Goal: Task Accomplishment & Management: Use online tool/utility

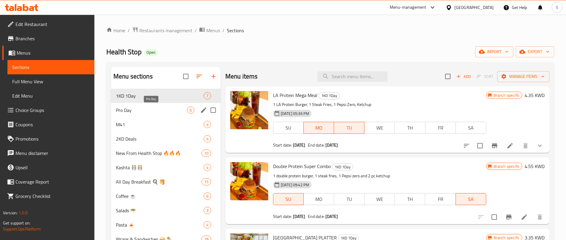
click at [141, 113] on span "Pro Day" at bounding box center [151, 109] width 71 height 7
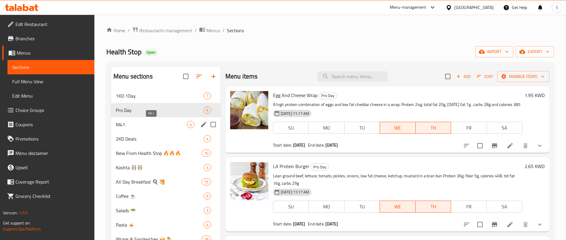
click at [140, 122] on span "M41" at bounding box center [151, 124] width 71 height 7
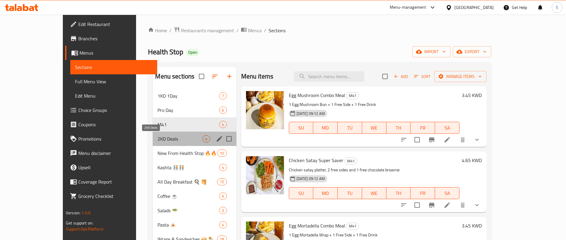
click at [158, 137] on span "2KD Deals" at bounding box center [180, 138] width 45 height 7
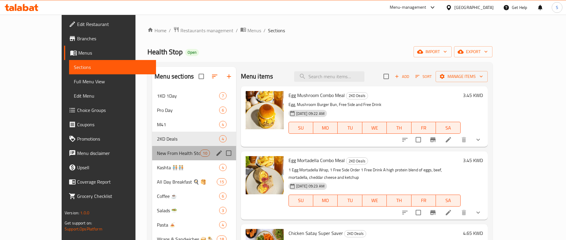
click at [152, 148] on div "New From Health Stop 🔥🔥🔥 10" at bounding box center [194, 153] width 84 height 14
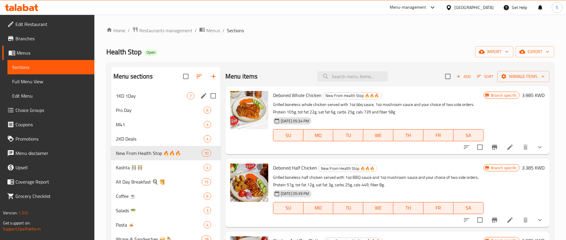
click at [138, 100] on div "1KD 1Day 7" at bounding box center [166, 95] width 110 height 14
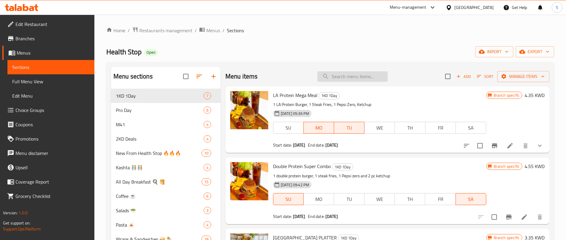
click at [342, 80] on input "search" at bounding box center [353, 76] width 70 height 10
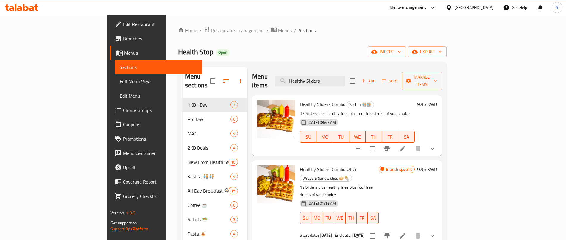
type input "Healthy Sliders"
click at [436, 145] on icon "show more" at bounding box center [432, 148] width 7 height 7
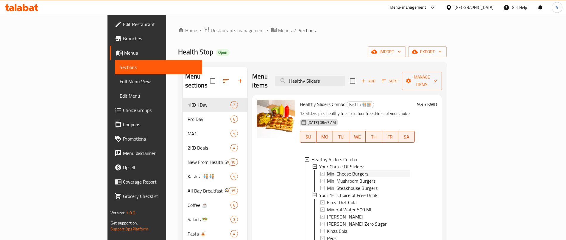
click at [342, 170] on div "Mini Cheese Burgers" at bounding box center [368, 173] width 83 height 7
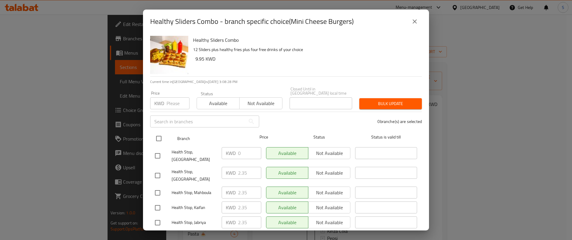
click at [158, 134] on input "checkbox" at bounding box center [159, 138] width 13 height 13
checkbox input "true"
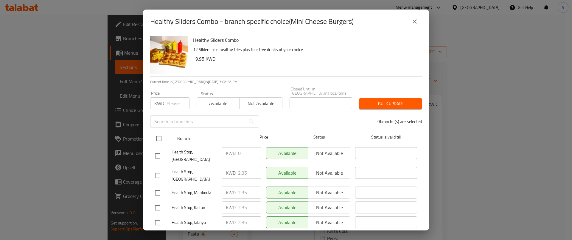
checkbox input "true"
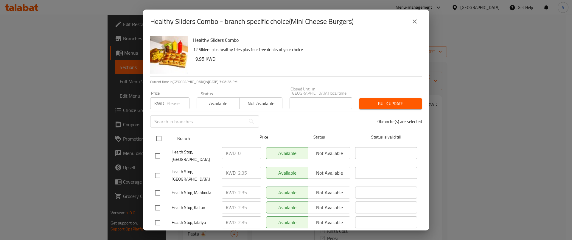
checkbox input "true"
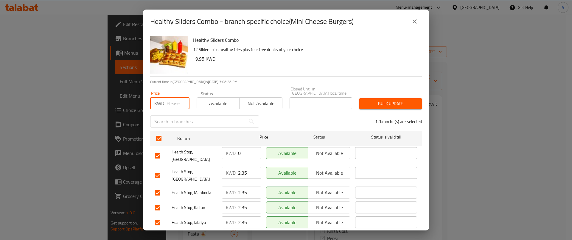
click at [173, 99] on input "number" at bounding box center [178, 103] width 23 height 12
type input "0"
click at [377, 100] on span "Bulk update" at bounding box center [390, 103] width 53 height 7
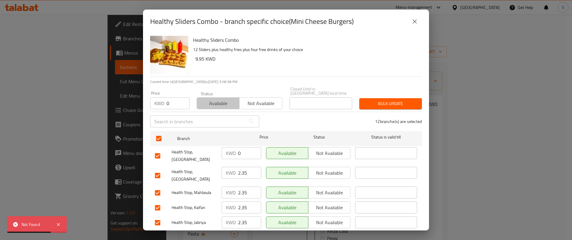
click at [214, 99] on span "Available" at bounding box center [218, 103] width 38 height 9
click at [244, 167] on input "2.35" at bounding box center [249, 173] width 23 height 12
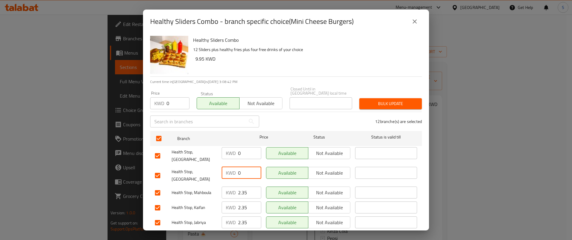
type input "0"
click at [399, 103] on button "Bulk update" at bounding box center [390, 103] width 63 height 11
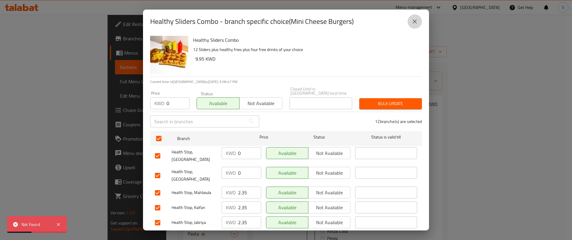
click at [409, 22] on button "close" at bounding box center [415, 21] width 14 height 14
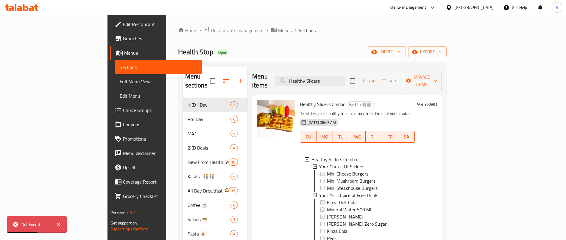
click at [327, 170] on span "Mini Cheese Burgers" at bounding box center [347, 173] width 41 height 7
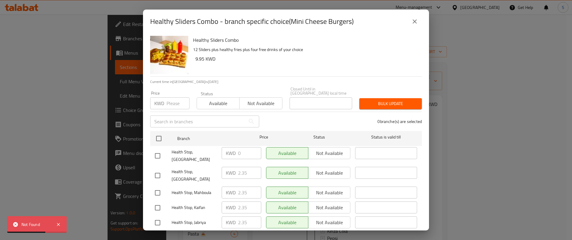
scroll to position [74, 0]
